Goal: Use online tool/utility: Use online tool/utility

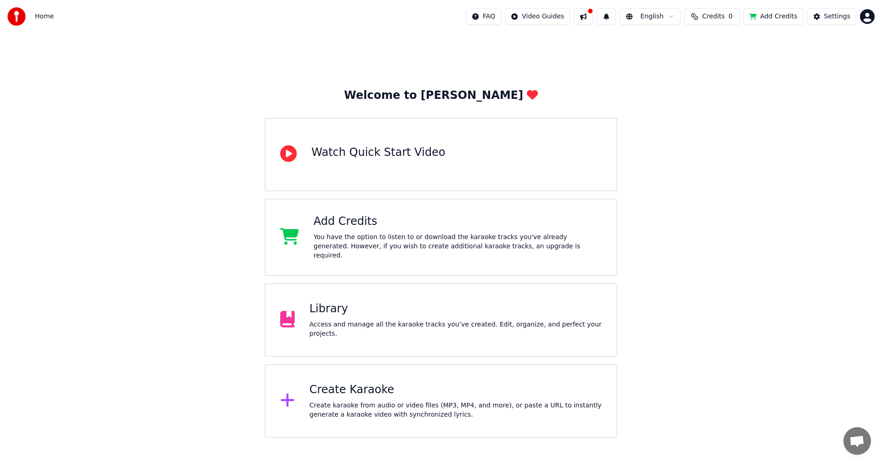
click at [415, 395] on div "Create Karaoke Create karaoke from audio or video files (MP3, MP4, and more), o…" at bounding box center [456, 400] width 293 height 37
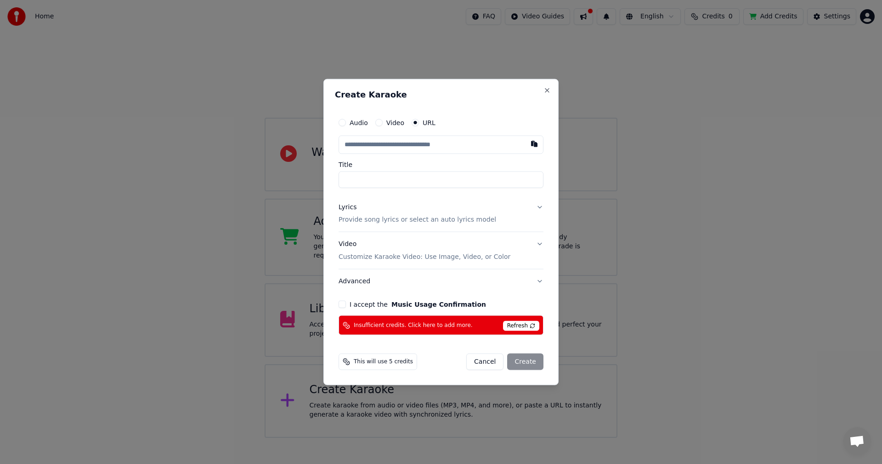
click at [346, 121] on div "Audio" at bounding box center [353, 122] width 29 height 7
click at [345, 124] on button "Audio" at bounding box center [342, 122] width 7 height 7
click at [378, 125] on button "Video" at bounding box center [378, 122] width 7 height 7
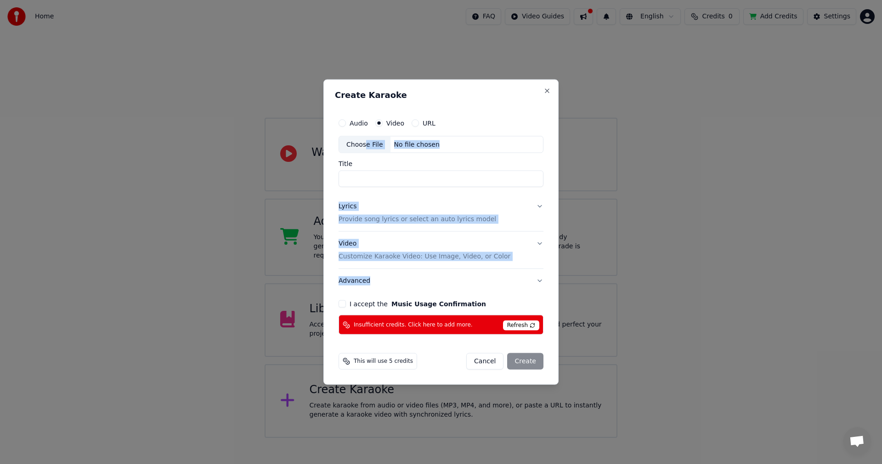
drag, startPoint x: 365, startPoint y: 144, endPoint x: 463, endPoint y: 309, distance: 192.5
click at [454, 278] on div "Audio Video URL Choose File No file chosen Title Lyrics Provide song lyrics or …" at bounding box center [441, 224] width 212 height 228
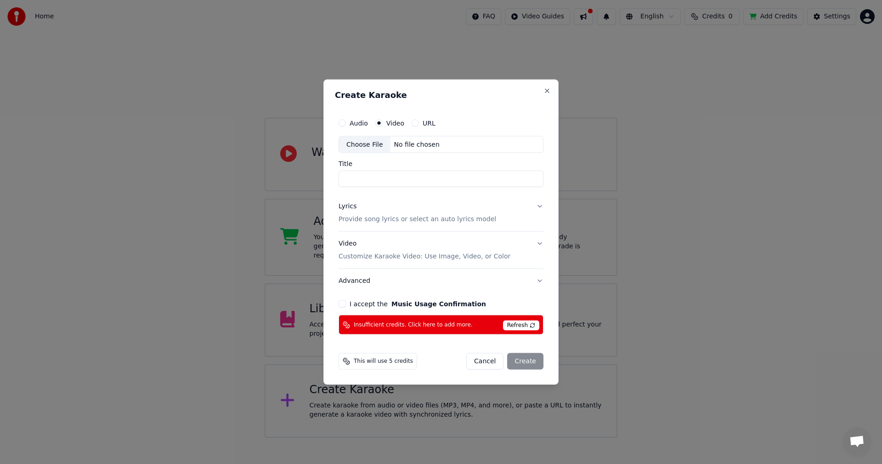
click at [514, 327] on span "Refresh" at bounding box center [521, 325] width 36 height 10
click at [515, 327] on span "Refresh" at bounding box center [521, 325] width 36 height 10
click at [403, 144] on div "No file chosen" at bounding box center [417, 144] width 53 height 9
type input "**********"
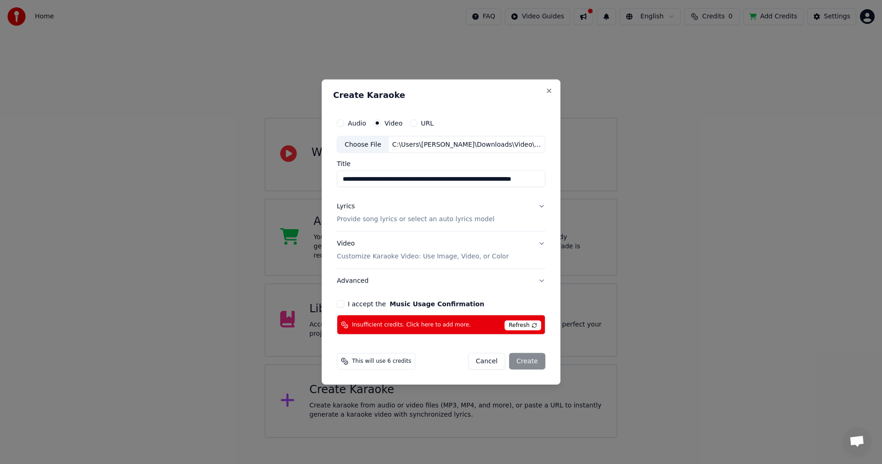
click at [342, 304] on button "I accept the Music Usage Confirmation" at bounding box center [340, 303] width 7 height 7
click at [529, 363] on div "Cancel Create" at bounding box center [506, 361] width 77 height 17
click at [403, 323] on span "Insufficient credits. Click here to add more." at bounding box center [411, 324] width 119 height 7
drag, startPoint x: 547, startPoint y: 90, endPoint x: 544, endPoint y: 94, distance: 5.0
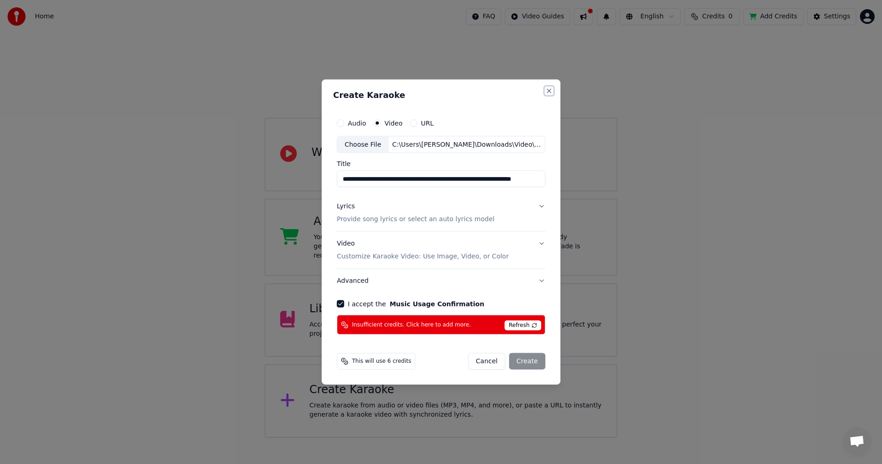
click at [546, 92] on button "Close" at bounding box center [548, 90] width 7 height 7
